Goal: Transaction & Acquisition: Purchase product/service

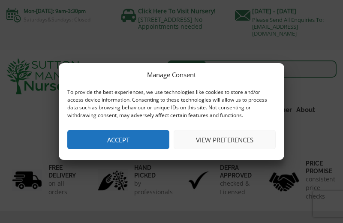
click at [216, 140] on button "View preferences" at bounding box center [225, 139] width 102 height 19
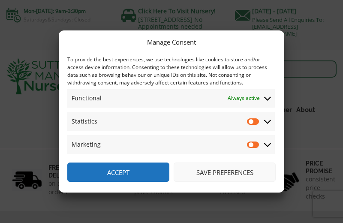
click at [221, 176] on button "Save preferences" at bounding box center [225, 172] width 102 height 19
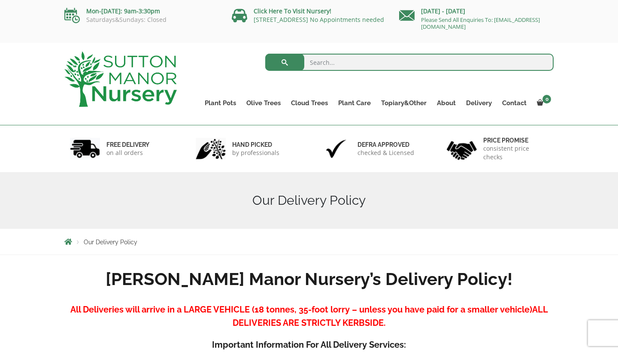
click at [331, 65] on input "search" at bounding box center [409, 62] width 289 height 17
type input "olive tree Tuscany"
click at [285, 62] on button "submit" at bounding box center [284, 62] width 39 height 17
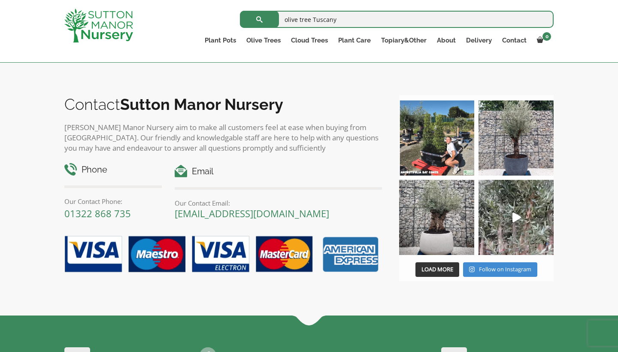
scroll to position [312, 0]
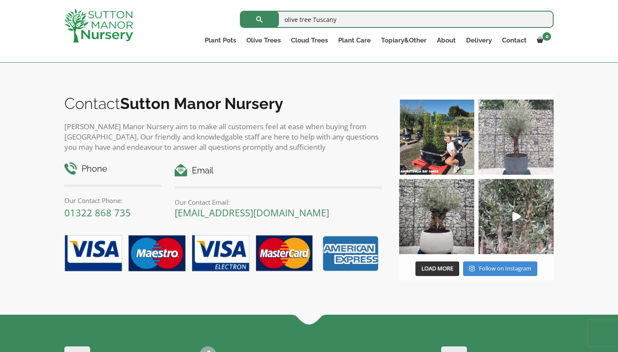
click at [511, 131] on img at bounding box center [515, 137] width 75 height 75
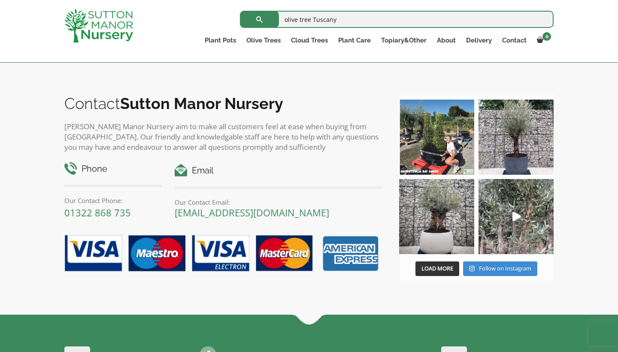
click at [339, 18] on input "olive tree Tuscany" at bounding box center [397, 19] width 314 height 17
type input "olive tree"
click at [259, 19] on button "submit" at bounding box center [259, 19] width 39 height 17
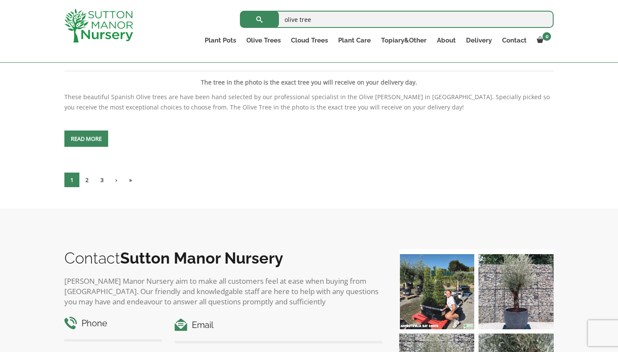
scroll to position [3553, 0]
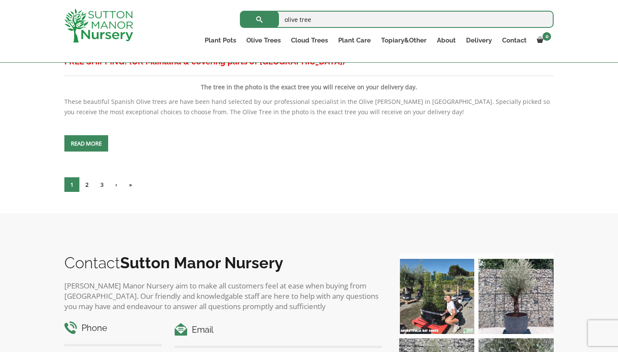
click at [88, 192] on link "2" at bounding box center [86, 184] width 15 height 15
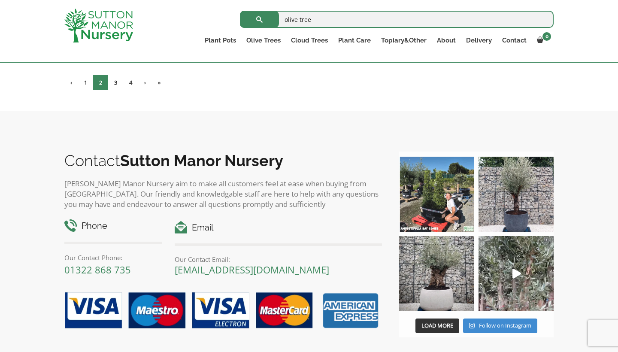
scroll to position [3670, 0]
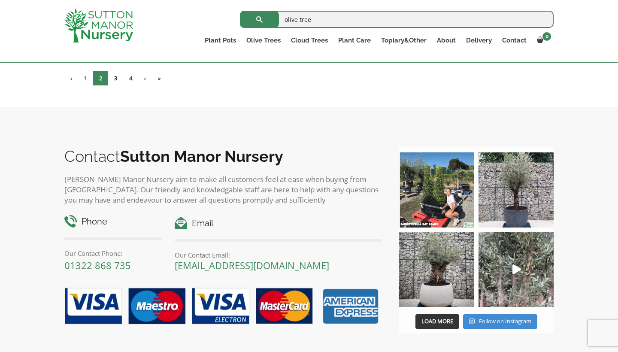
click at [118, 85] on link "3" at bounding box center [115, 78] width 15 height 15
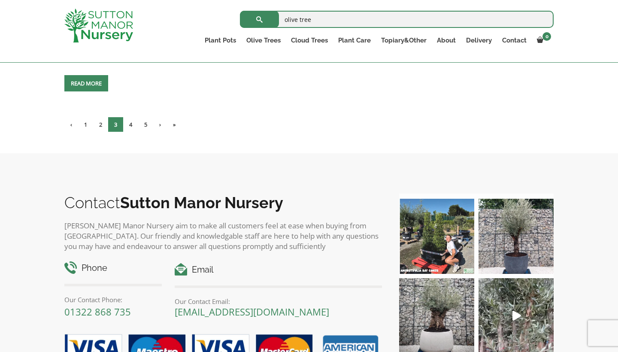
scroll to position [3588, 0]
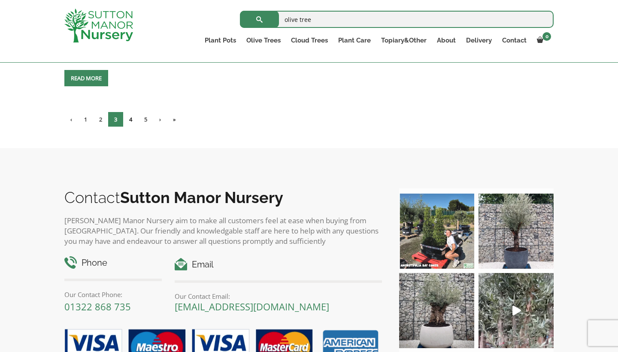
click at [133, 127] on link "4" at bounding box center [130, 119] width 15 height 15
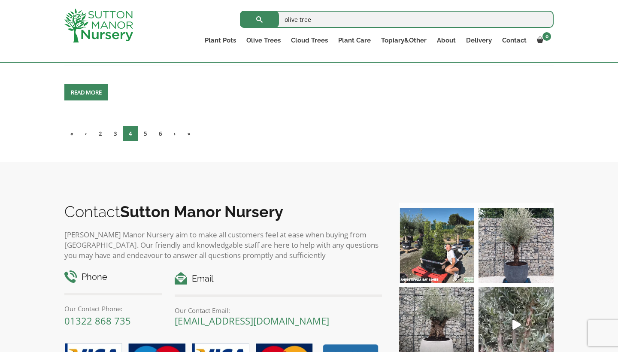
scroll to position [3367, 0]
click at [148, 141] on link "5" at bounding box center [145, 134] width 15 height 15
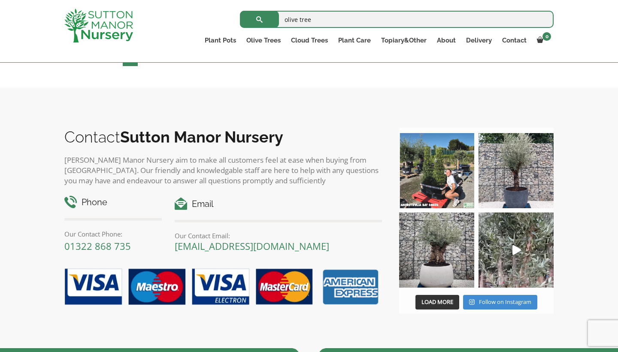
scroll to position [3658, 0]
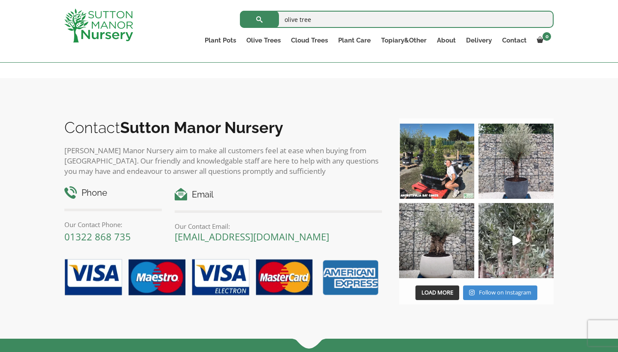
click at [148, 57] on link "6" at bounding box center [145, 49] width 15 height 15
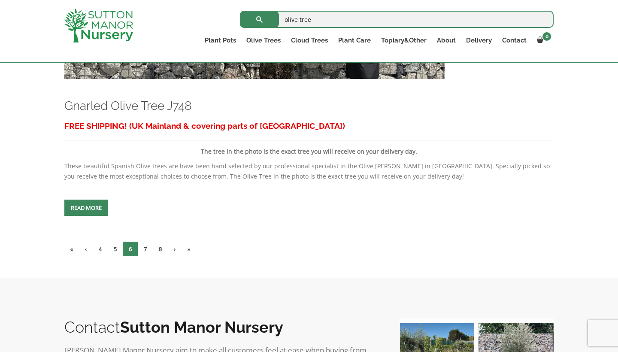
scroll to position [3498, 0]
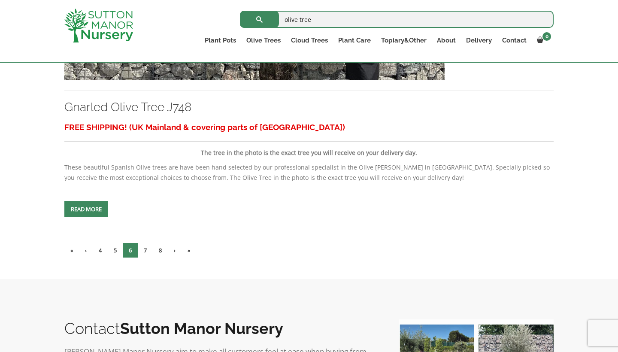
click at [317, 17] on input "olive tree" at bounding box center [397, 19] width 314 height 17
drag, startPoint x: 317, startPoint y: 17, endPoint x: 278, endPoint y: 18, distance: 38.2
click at [278, 18] on form "olive tree Search for:" at bounding box center [397, 19] width 314 height 21
type input "sale"
click at [259, 19] on button "submit" at bounding box center [259, 19] width 39 height 17
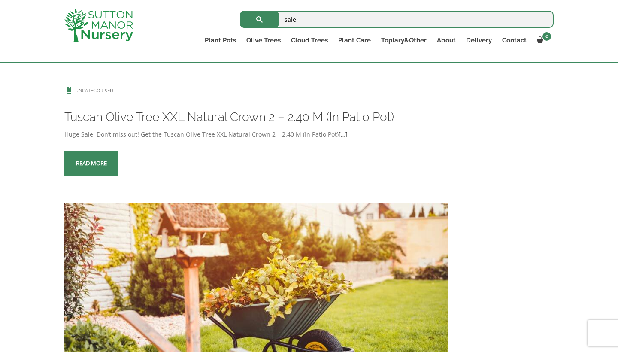
scroll to position [1276, 0]
click at [92, 175] on link "Read more" at bounding box center [91, 163] width 54 height 24
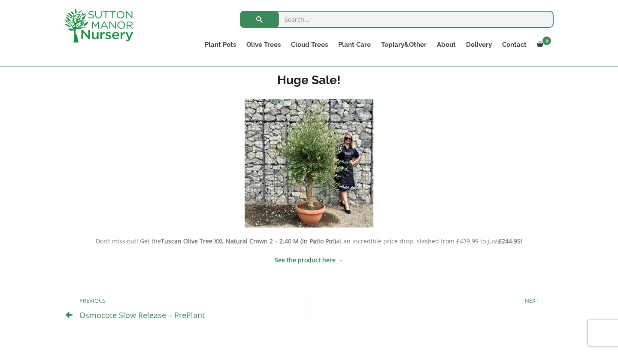
scroll to position [221, 0]
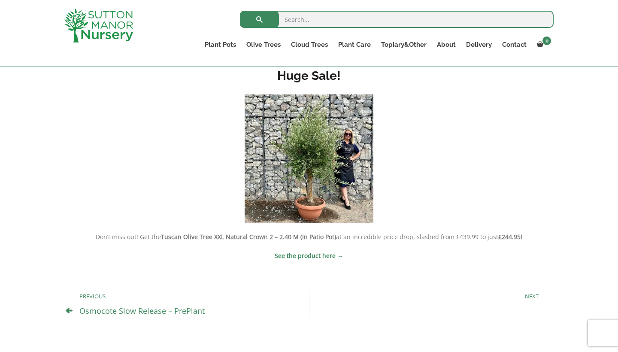
click at [319, 256] on strong "See the product here →" at bounding box center [309, 255] width 69 height 8
click at [312, 153] on img at bounding box center [309, 158] width 129 height 129
click at [532, 297] on p "Next" at bounding box center [428, 296] width 221 height 10
click at [533, 298] on p "Next" at bounding box center [428, 296] width 221 height 10
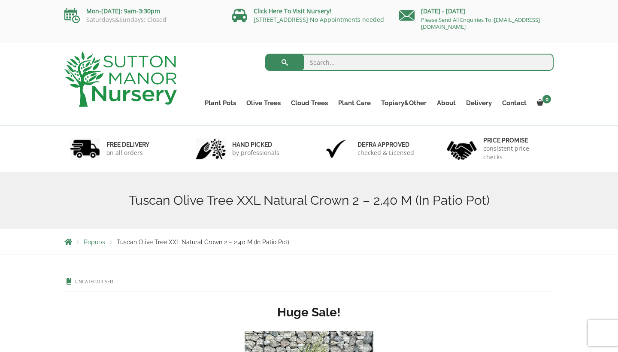
scroll to position [0, 0]
click at [331, 57] on input "search" at bounding box center [409, 62] width 289 height 17
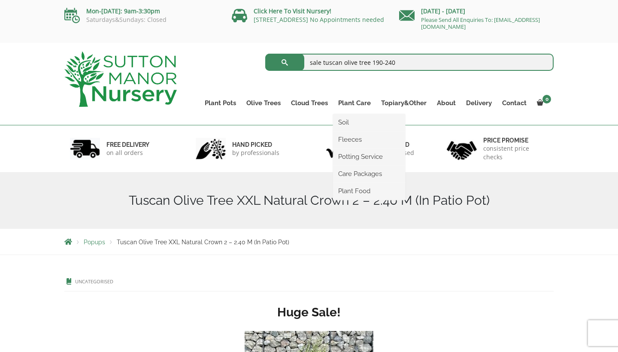
type input "sale tuscan olive tree 190-240"
click at [285, 62] on button "submit" at bounding box center [284, 62] width 39 height 17
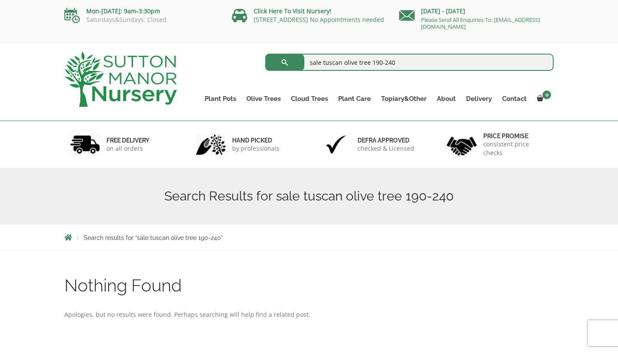
click at [413, 60] on input "sale tuscan olive tree 190-240" at bounding box center [409, 62] width 289 height 17
